Goal: Information Seeking & Learning: Find specific fact

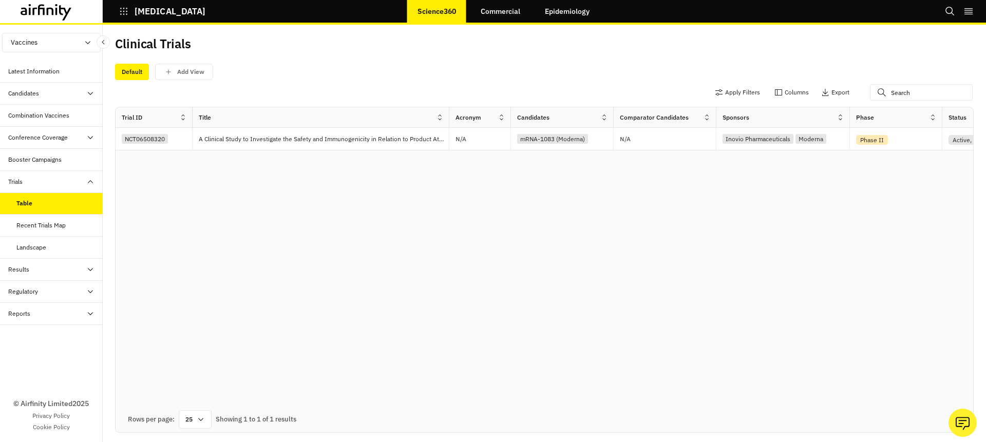
click at [839, 55] on div "Clinical Trials" at bounding box center [544, 48] width 859 height 22
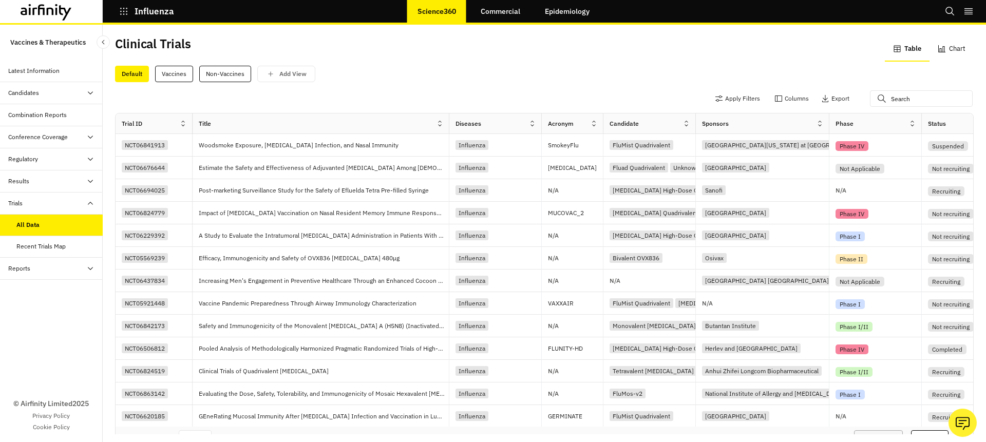
click at [929, 110] on div "Apply Filters Columns Export" at bounding box center [544, 99] width 859 height 27
click at [915, 98] on input "text" at bounding box center [921, 98] width 103 height 16
paste input "https://science.airfinity.com/influenza/trials/all-data"
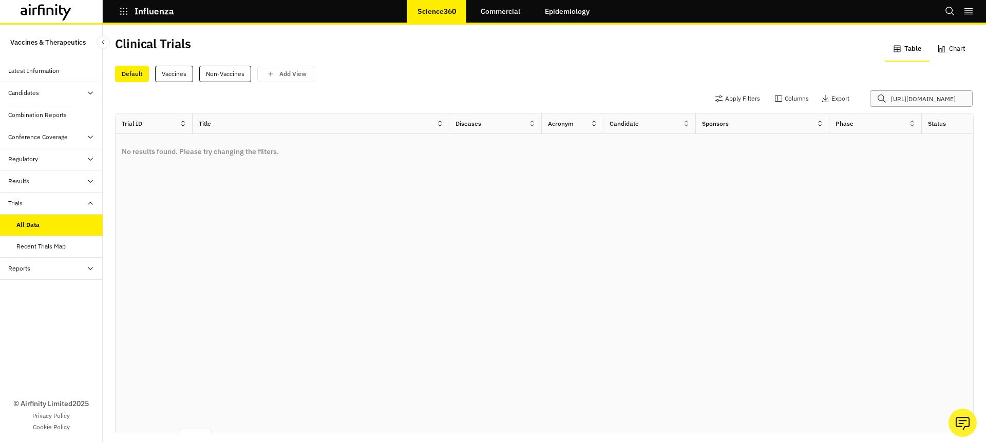
type input "https://science.airfinity.com/influenza/trials/all-data"
drag, startPoint x: 876, startPoint y: 97, endPoint x: 986, endPoint y: 92, distance: 110.0
click at [986, 92] on div "Clinical Trials Table Chart Default Vaccines Non-Vaccines Add View Apply Filter…" at bounding box center [545, 234] width 884 height 418
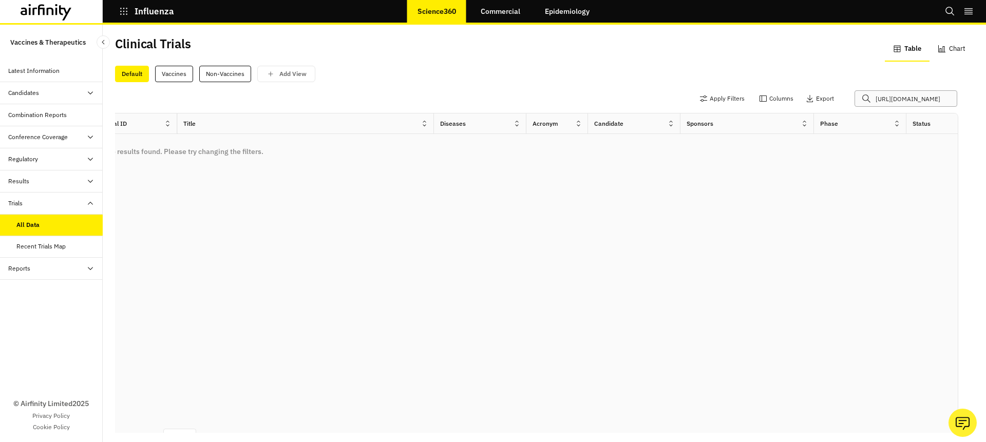
drag, startPoint x: 860, startPoint y: 96, endPoint x: 986, endPoint y: 97, distance: 125.3
click at [986, 97] on div "Clinical Trials Table Chart Default Vaccines Non-Vaccines Add View Apply Filter…" at bounding box center [545, 234] width 884 height 418
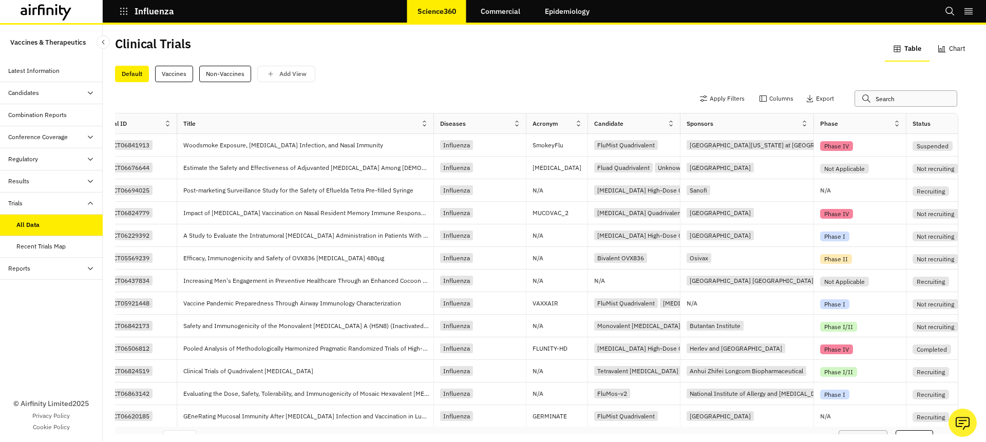
paste input "NCT06864143"
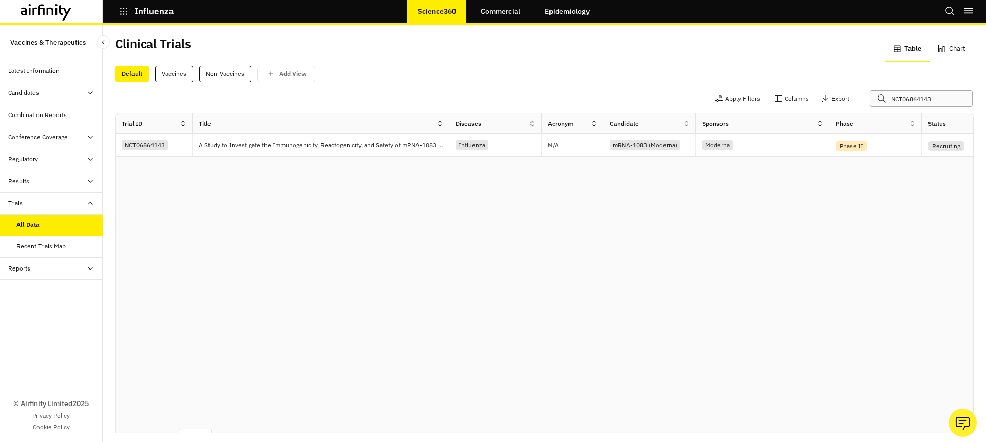
click at [906, 99] on input "NCT06864143" at bounding box center [921, 98] width 103 height 16
paste input "jRCT2031240429"
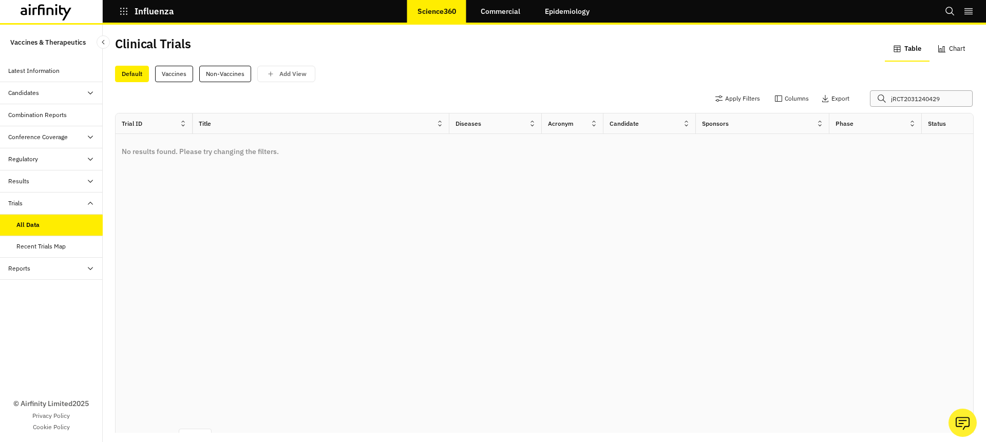
click at [899, 98] on input "jRCT2031240429" at bounding box center [921, 98] width 103 height 16
paste input "NCT06508320"
type input "NCT06508320"
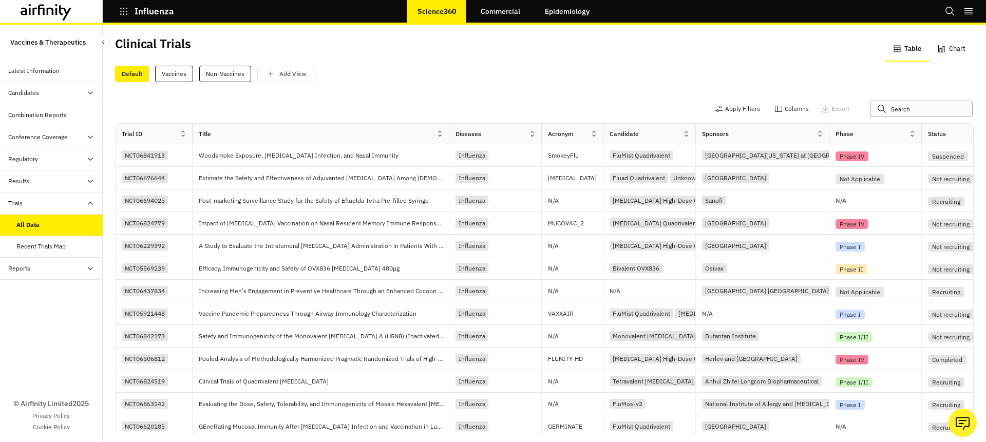
click at [902, 110] on input "text" at bounding box center [921, 109] width 103 height 16
paste input "NCT06097273"
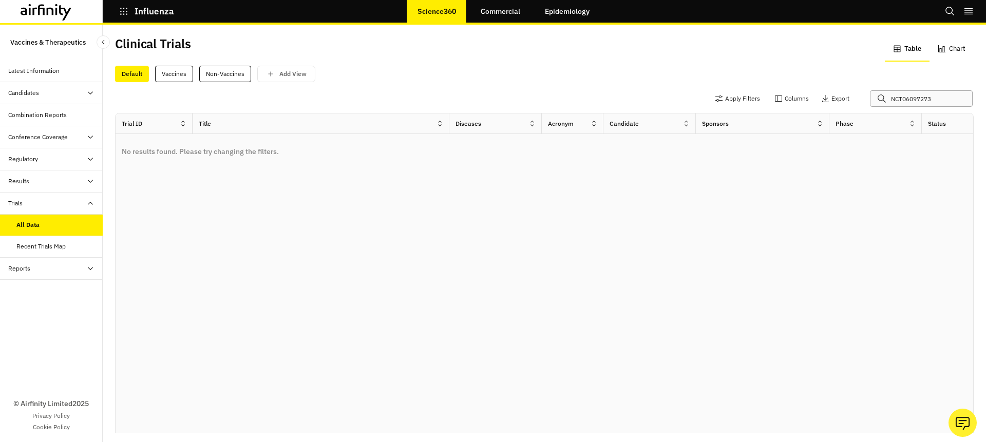
type input "NCT06097273"
click at [893, 100] on input "NCT06097273" at bounding box center [921, 98] width 103 height 16
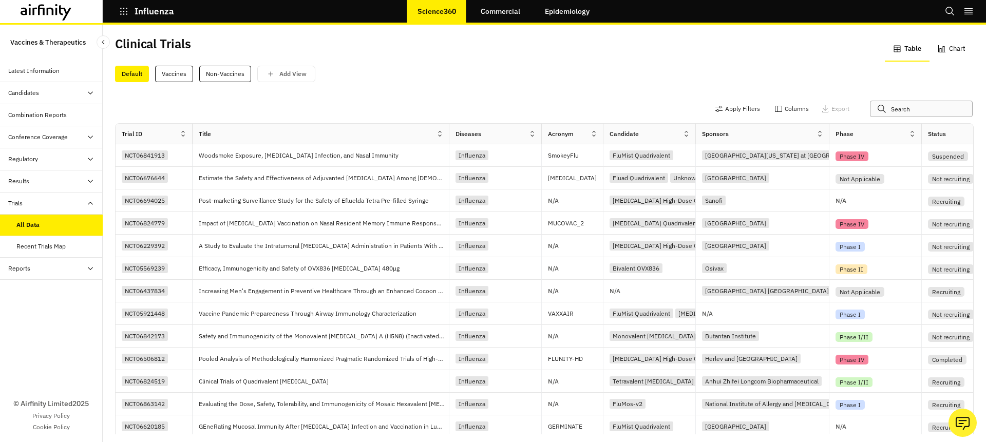
click at [890, 112] on input "text" at bounding box center [921, 109] width 103 height 16
paste input "NCT06097273"
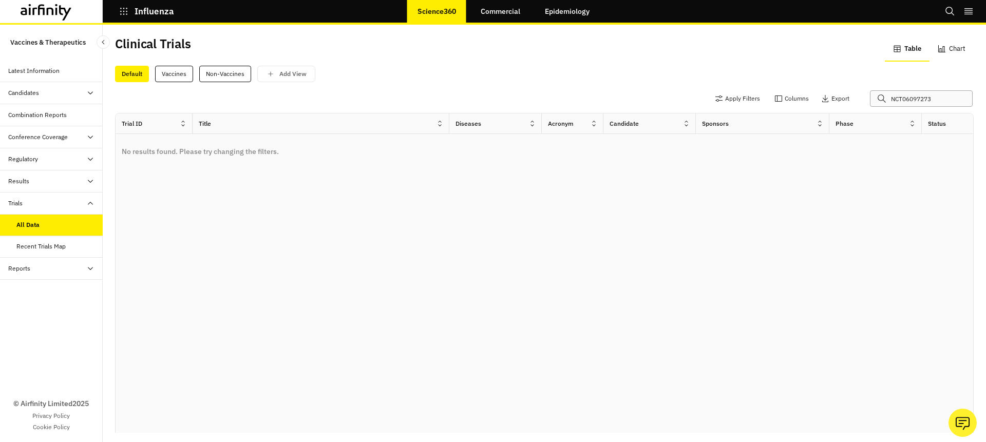
type input "NCT06097273"
click at [900, 96] on input "NCT06097273" at bounding box center [921, 98] width 103 height 16
click at [475, 64] on div "Default Vaccines Non-Vaccines Add View" at bounding box center [544, 72] width 859 height 22
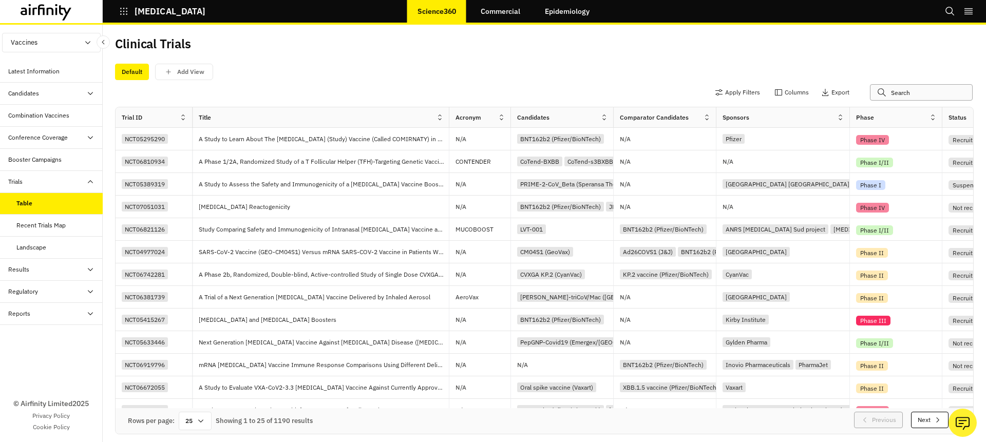
click at [902, 98] on input "text" at bounding box center [921, 92] width 103 height 16
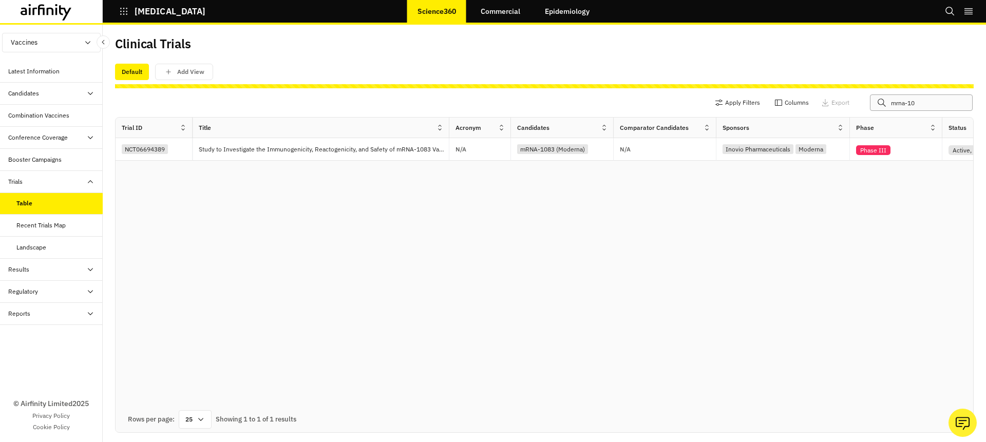
drag, startPoint x: 914, startPoint y: 104, endPoint x: 850, endPoint y: 104, distance: 64.2
click at [850, 104] on div "Apply Filters Columns Export mrna-10" at bounding box center [839, 103] width 257 height 16
type input "mrna-10"
click at [755, 55] on div "Clinical Trials" at bounding box center [544, 48] width 859 height 22
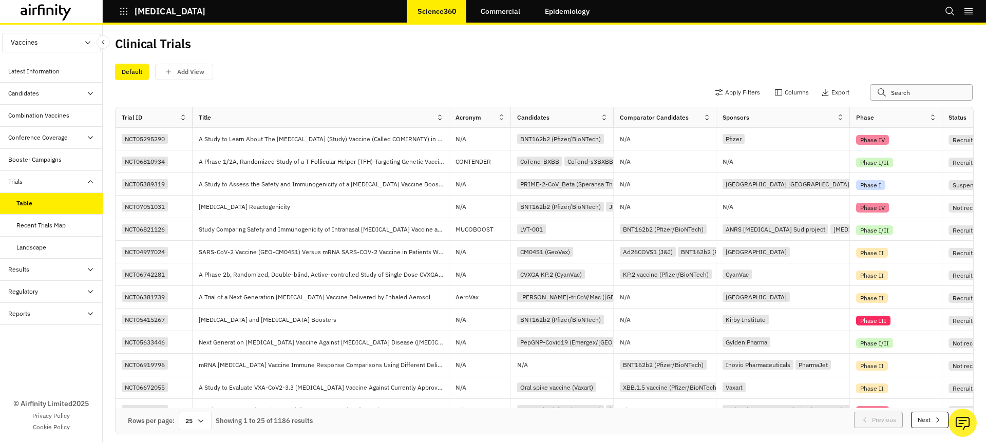
click at [891, 93] on input "text" at bounding box center [921, 92] width 103 height 16
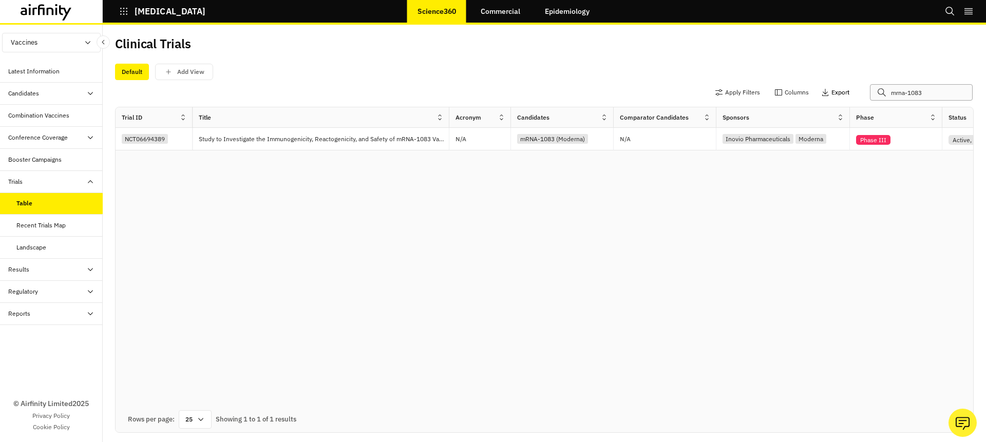
drag, startPoint x: 915, startPoint y: 92, endPoint x: 824, endPoint y: 92, distance: 90.9
click at [824, 92] on div "Apply Filters Columns Export mrna-1083" at bounding box center [839, 92] width 257 height 16
paste input "ISRCTN26495549"
drag, startPoint x: 950, startPoint y: 94, endPoint x: 838, endPoint y: 94, distance: 112.0
click at [838, 94] on div "Apply Filters Columns Export ISRCTN26495549" at bounding box center [839, 92] width 257 height 16
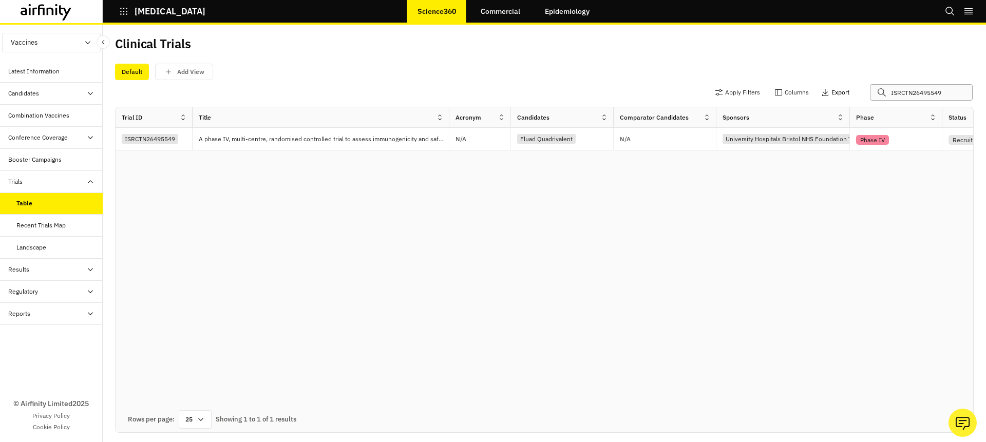
paste input "ACTRN1262200128772"
type input "ACTRN12622001287729"
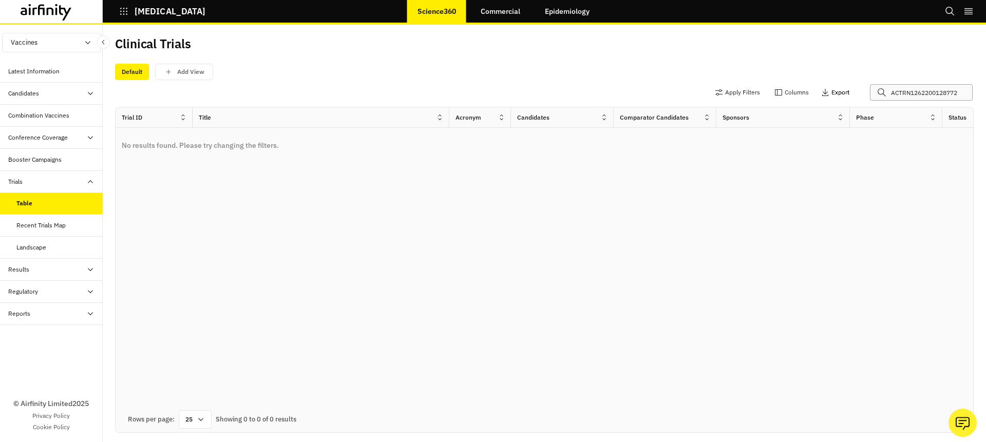
drag, startPoint x: 955, startPoint y: 92, endPoint x: 837, endPoint y: 88, distance: 118.7
click at [837, 88] on div "Apply Filters Columns Export ACTRN12622001287729" at bounding box center [839, 92] width 257 height 16
paste input "ACTRN12622001287729"
type input "ACTRN12622001287729"
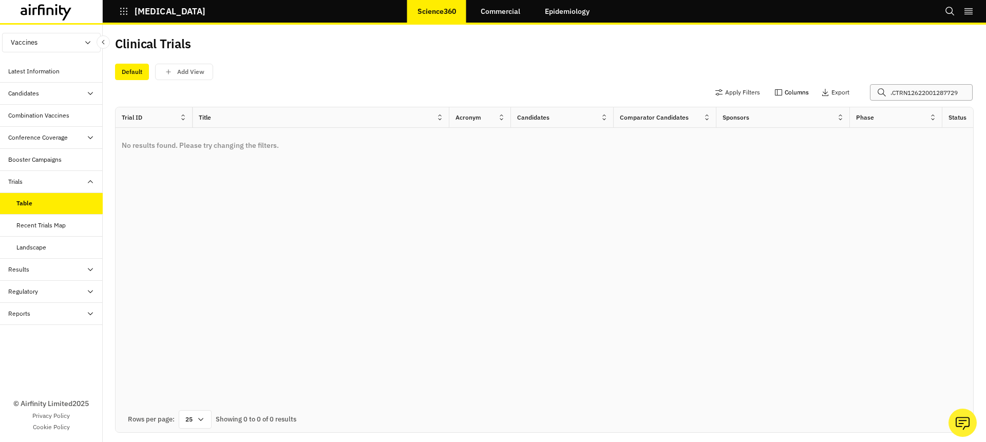
scroll to position [0, 0]
drag, startPoint x: 955, startPoint y: 91, endPoint x: 763, endPoint y: 91, distance: 192.1
click at [763, 91] on div "Apply Filters Columns Export ACTRN12622001287729" at bounding box center [839, 92] width 257 height 16
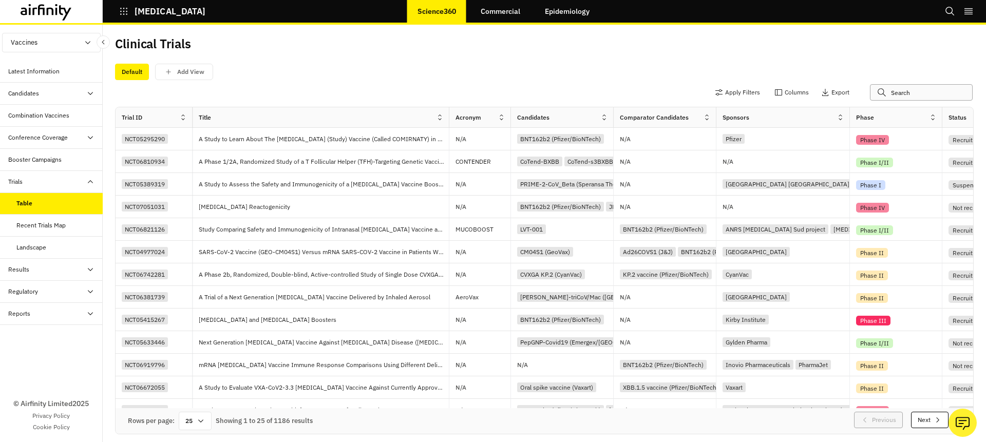
paste input "NCT04941092"
type input "NCT04941092"
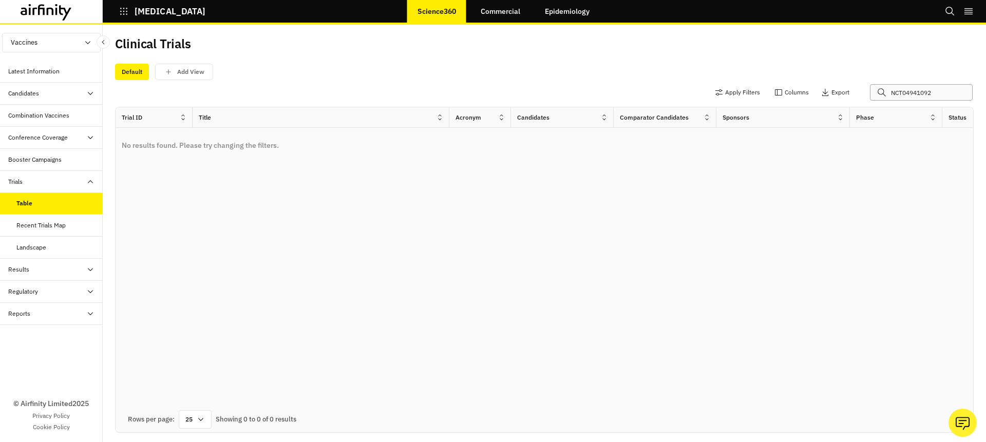
drag, startPoint x: 938, startPoint y: 89, endPoint x: 802, endPoint y: 86, distance: 135.6
click at [802, 87] on div "Apply Filters Columns Export NCT04941092" at bounding box center [839, 92] width 257 height 16
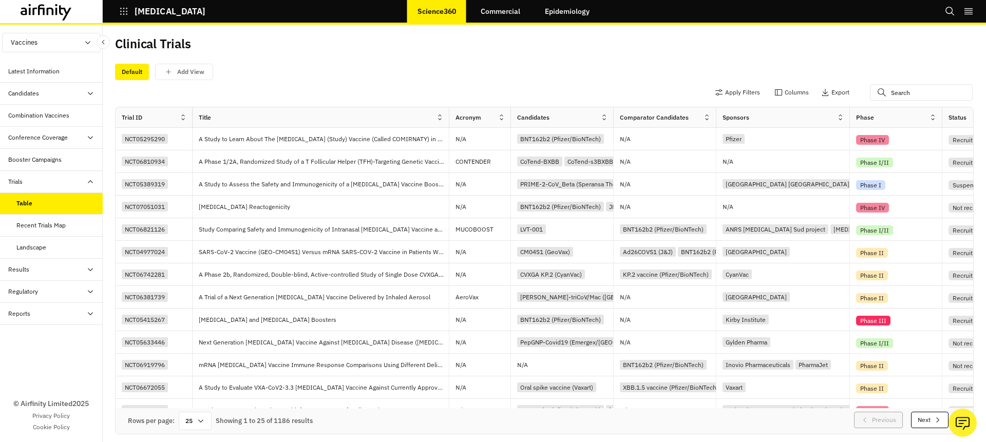
click at [873, 56] on div "Clinical Trials" at bounding box center [544, 48] width 859 height 22
click at [917, 95] on input "text" at bounding box center [921, 92] width 103 height 16
paste input "NCT04941092"
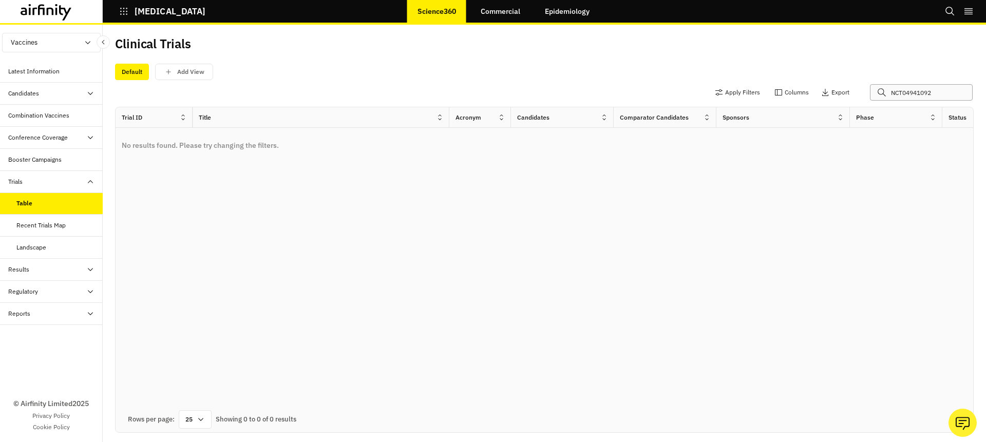
click at [906, 91] on input "NCT04941092" at bounding box center [921, 92] width 103 height 16
paste input "558563"
click at [899, 93] on input "NCT05585632" at bounding box center [921, 92] width 103 height 16
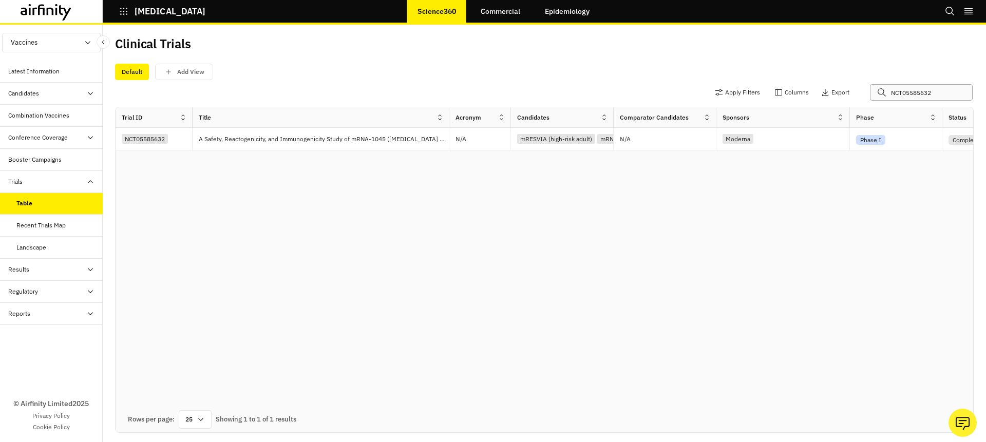
click at [903, 93] on input "NCT05585632" at bounding box center [921, 92] width 103 height 16
paste input "494109"
type input "NCT04941092"
click at [914, 91] on input "NCT04941092" at bounding box center [921, 92] width 103 height 16
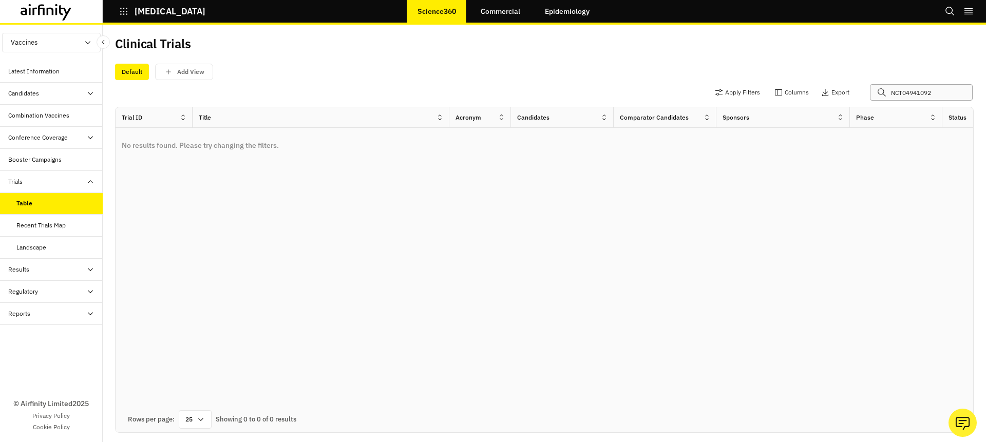
click at [914, 91] on input "NCT04941092" at bounding box center [921, 92] width 103 height 16
click at [789, 54] on div "Clinical Trials" at bounding box center [544, 48] width 859 height 22
click at [910, 94] on input "NCT04941092" at bounding box center [921, 92] width 103 height 16
click at [729, 37] on div "Clinical Trials" at bounding box center [544, 48] width 859 height 22
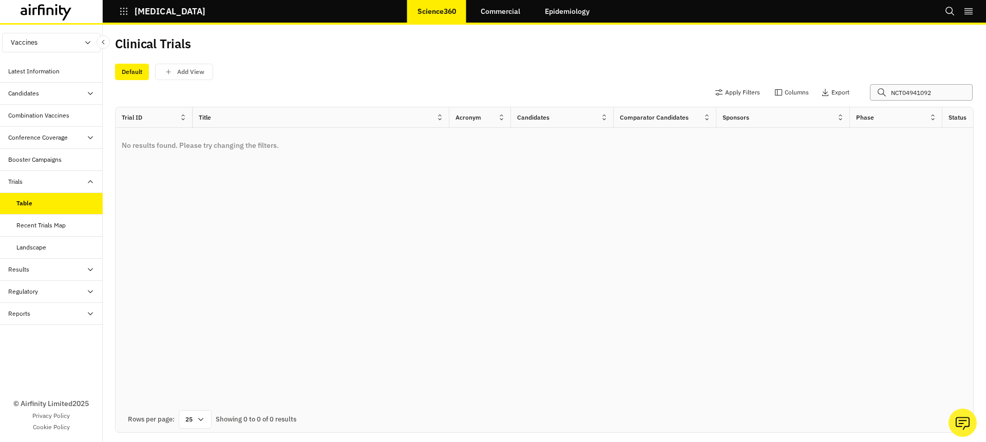
click at [925, 97] on input "NCT04941092" at bounding box center [921, 92] width 103 height 16
click at [906, 97] on input "NCT04941092" at bounding box center [921, 92] width 103 height 16
click at [821, 55] on div "Clinical Trials" at bounding box center [544, 48] width 859 height 22
